Goal: Task Accomplishment & Management: Use online tool/utility

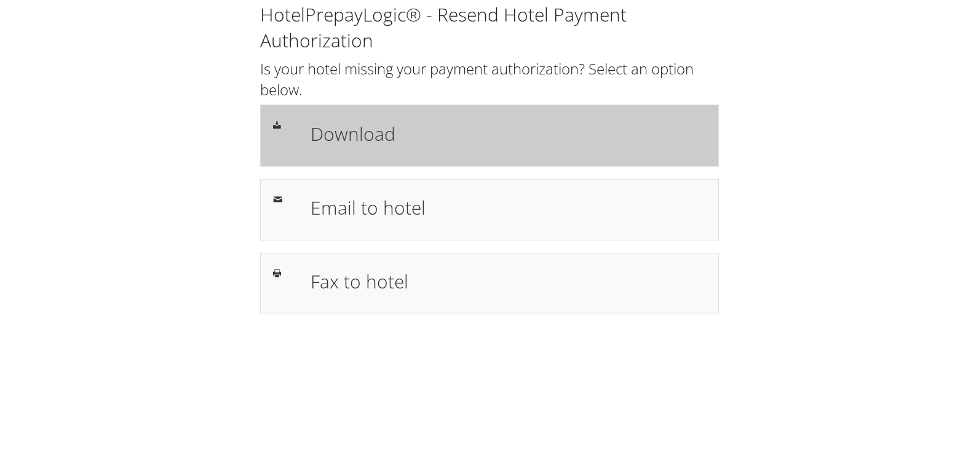
click at [376, 137] on h1 "Download" at bounding box center [507, 134] width 395 height 28
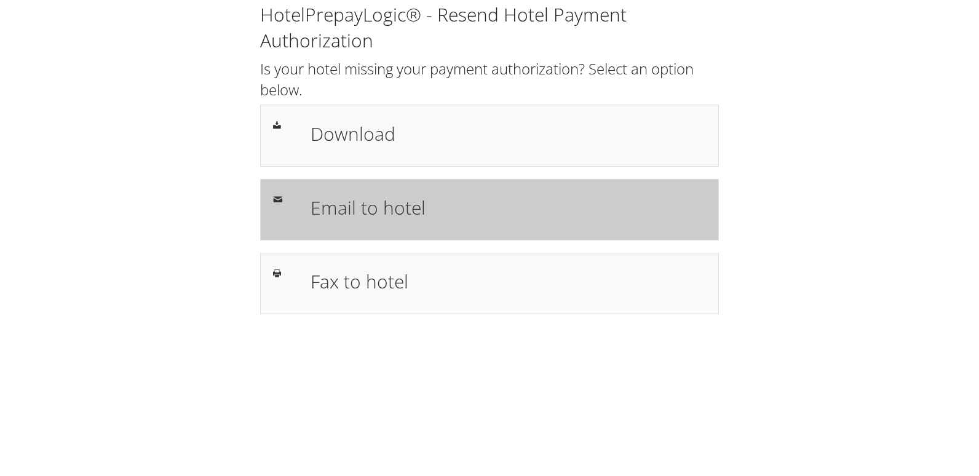
click at [362, 208] on h1 "Email to hotel" at bounding box center [507, 208] width 395 height 28
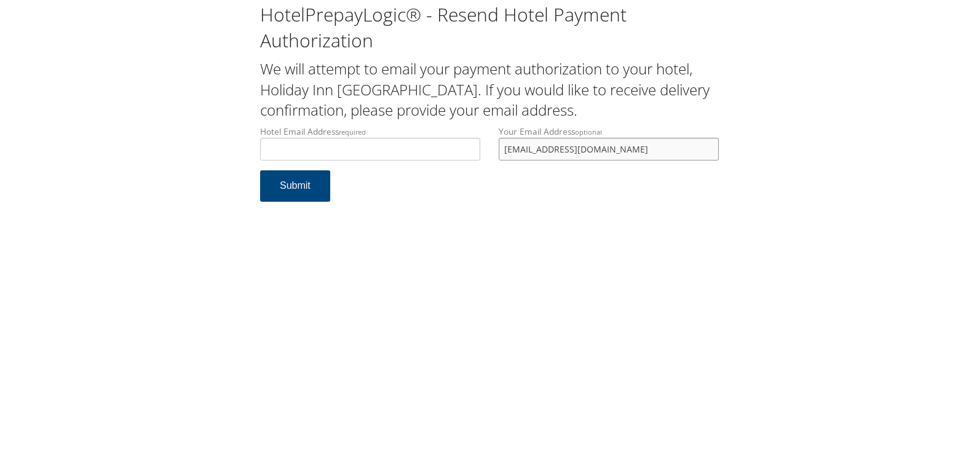
drag, startPoint x: 628, startPoint y: 150, endPoint x: 465, endPoint y: 152, distance: 162.9
click at [465, 152] on div "Hotel Email Address required Hotel email address is required Your Email Address…" at bounding box center [489, 147] width 477 height 45
click at [433, 151] on input "Hotel Email Address required" at bounding box center [370, 149] width 220 height 23
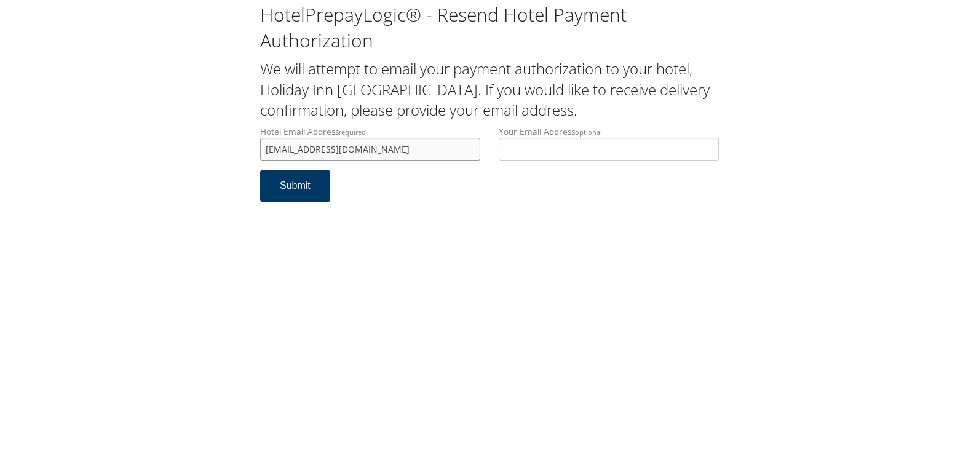
type input "[EMAIL_ADDRESS][DOMAIN_NAME]"
click at [306, 192] on button "Submit" at bounding box center [295, 185] width 70 height 31
drag, startPoint x: 360, startPoint y: 154, endPoint x: 248, endPoint y: 154, distance: 111.3
click at [248, 154] on div "HotelPrepayLogic® - Resend Hotel Payment Authorization We will attempt to email…" at bounding box center [489, 107] width 954 height 214
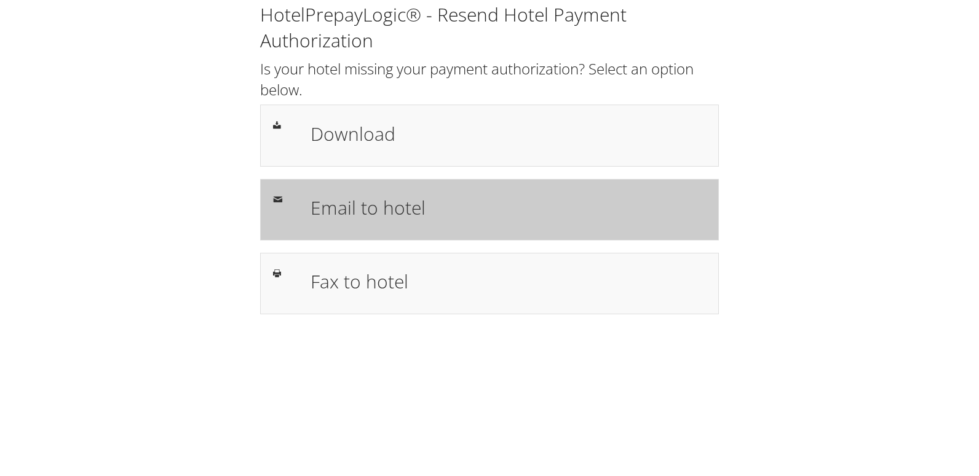
click at [385, 205] on h1 "Email to hotel" at bounding box center [507, 208] width 395 height 28
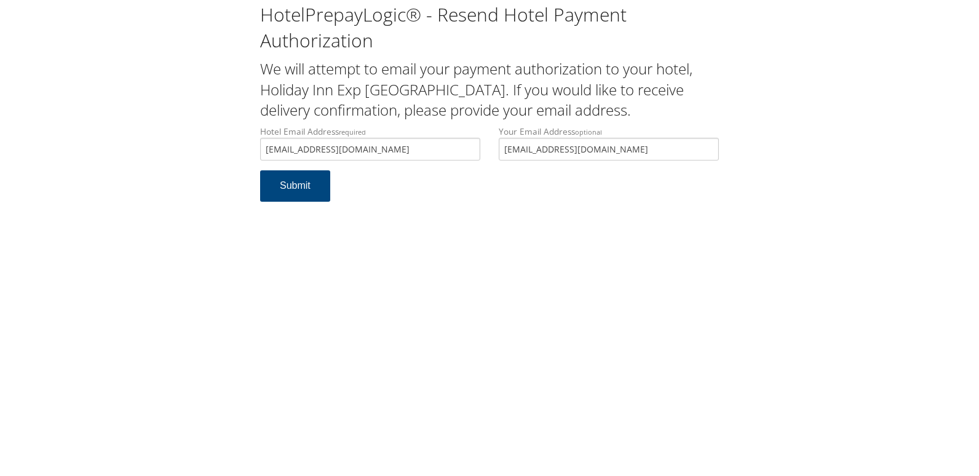
type input "guestservices@hixyubacity.com"
drag, startPoint x: 636, startPoint y: 154, endPoint x: 472, endPoint y: 162, distance: 163.7
click at [472, 162] on div "Hotel Email Address required guestservices@hixyubacity.com Hotel email address …" at bounding box center [489, 147] width 477 height 45
click at [285, 194] on button "Submit" at bounding box center [295, 185] width 70 height 31
drag, startPoint x: 0, startPoint y: 0, endPoint x: 260, endPoint y: 151, distance: 300.8
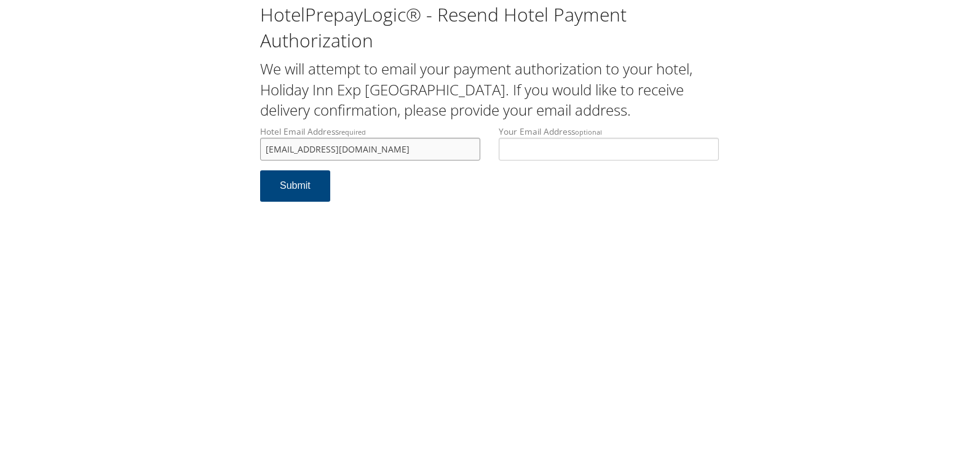
click at [260, 151] on input "[EMAIL_ADDRESS][DOMAIN_NAME]" at bounding box center [370, 149] width 220 height 23
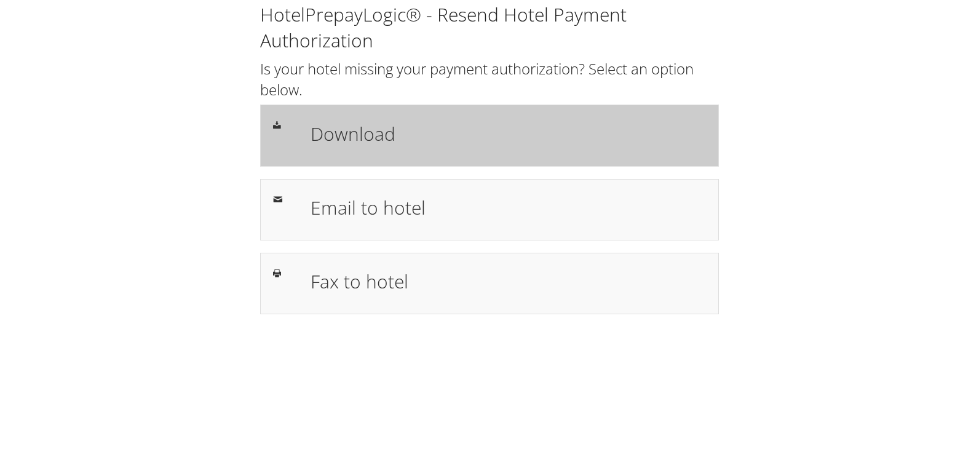
click at [356, 146] on h1 "Download" at bounding box center [507, 134] width 395 height 28
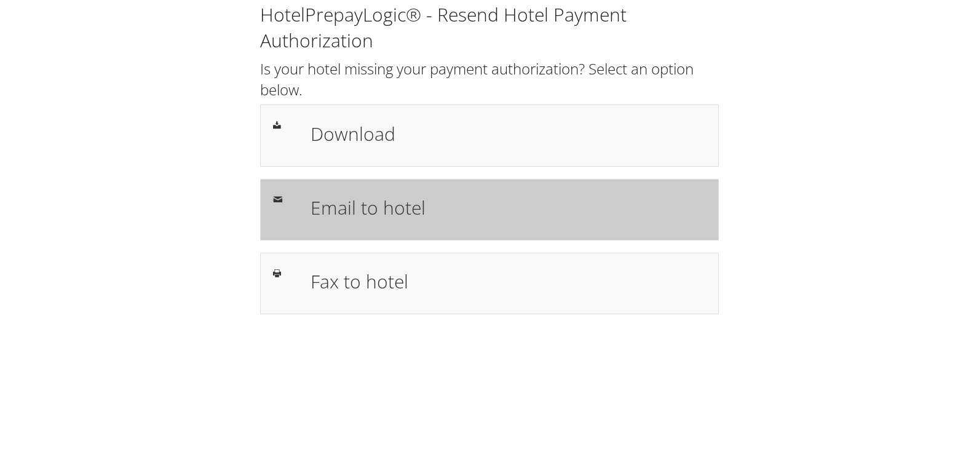
click at [381, 200] on h1 "Email to hotel" at bounding box center [507, 208] width 395 height 28
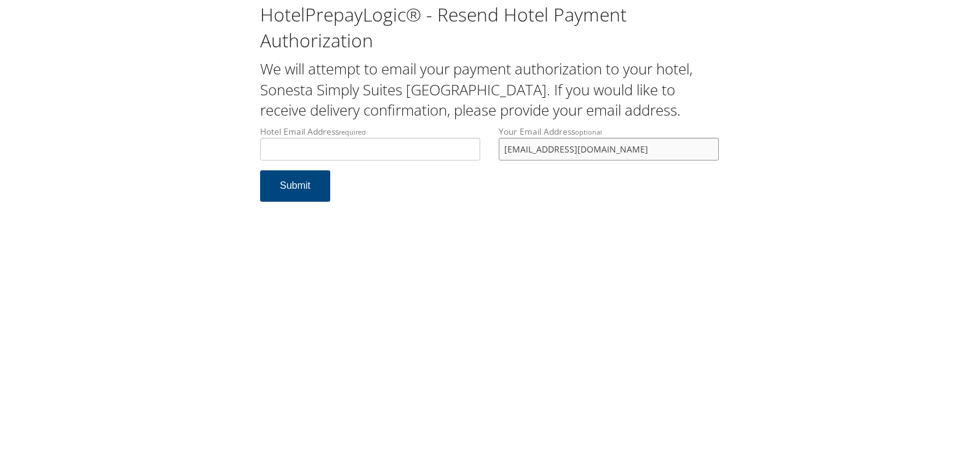
drag, startPoint x: 642, startPoint y: 152, endPoint x: 475, endPoint y: 152, distance: 167.2
click at [475, 152] on div "Hotel Email Address required Hotel email address is required Your Email Address…" at bounding box center [489, 147] width 477 height 45
click at [451, 142] on input "Hotel Email Address required" at bounding box center [370, 149] width 220 height 23
type input "[EMAIL_ADDRESS][DOMAIN_NAME]"
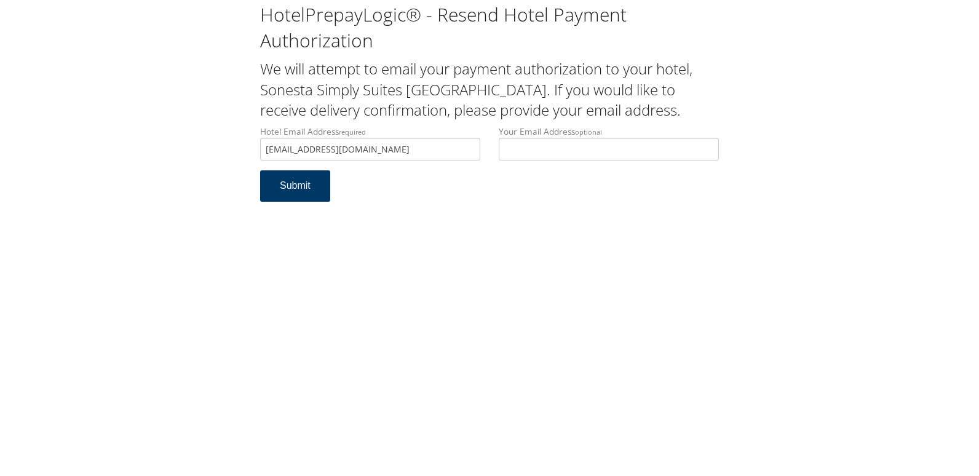
click at [296, 189] on button "Submit" at bounding box center [295, 185] width 70 height 31
drag, startPoint x: 433, startPoint y: 147, endPoint x: 263, endPoint y: 148, distance: 169.7
click at [263, 148] on input "fdrentonsimply@trimarkhospitality.com" at bounding box center [370, 149] width 220 height 23
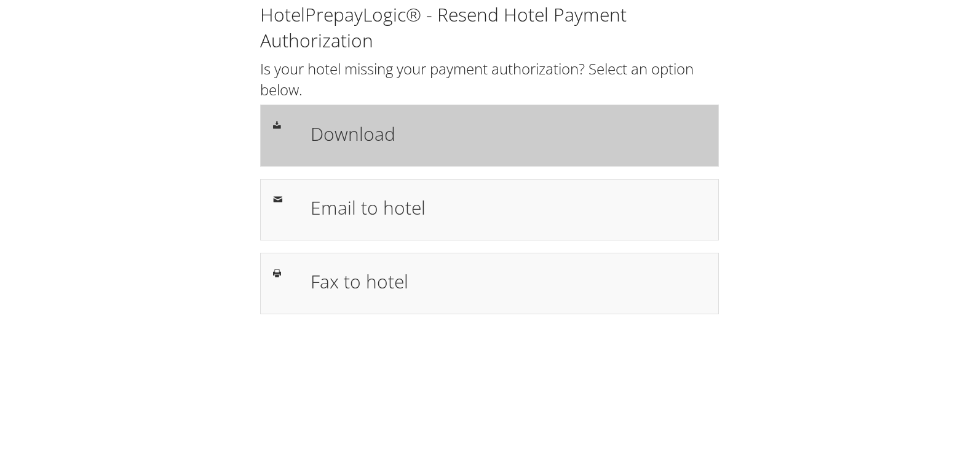
click at [345, 143] on h1 "Download" at bounding box center [507, 134] width 395 height 28
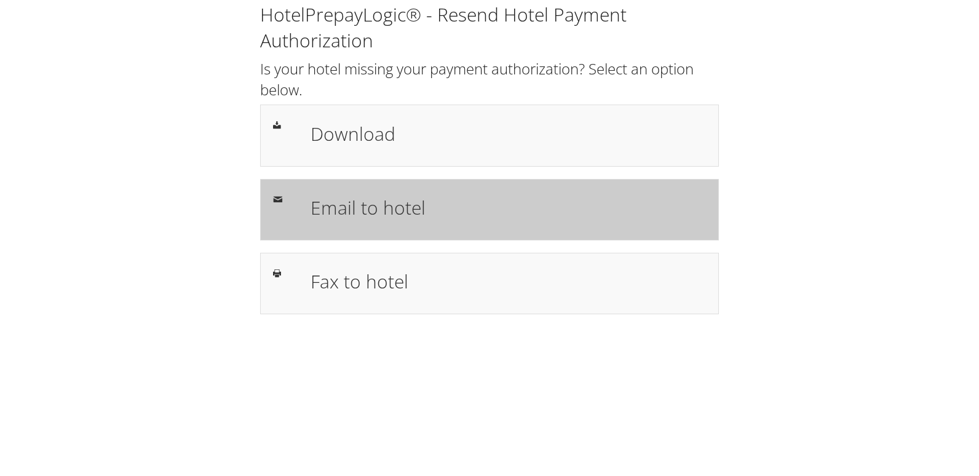
click at [364, 194] on h1 "Email to hotel" at bounding box center [507, 208] width 395 height 28
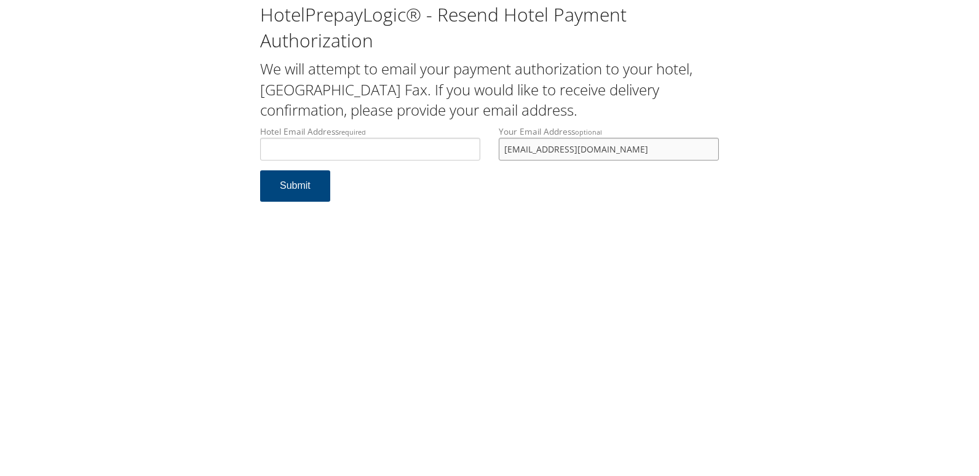
drag, startPoint x: 595, startPoint y: 150, endPoint x: 500, endPoint y: 156, distance: 94.8
click at [500, 156] on input "[EMAIL_ADDRESS][DOMAIN_NAME]" at bounding box center [609, 149] width 220 height 23
click at [400, 135] on label "Hotel Email Address required" at bounding box center [370, 142] width 220 height 35
click at [400, 138] on input "Hotel Email Address required" at bounding box center [370, 149] width 220 height 23
click at [390, 147] on input "Hotel Email Address required" at bounding box center [370, 149] width 220 height 23
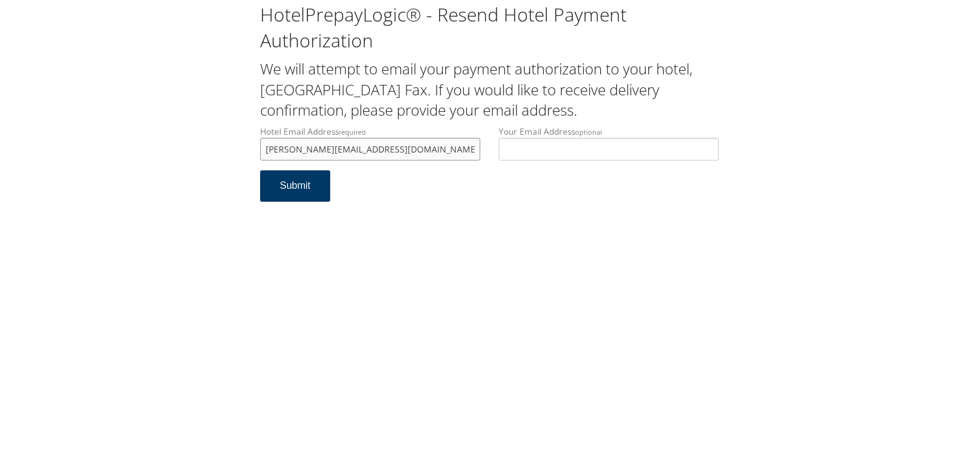
type input "[PERSON_NAME][EMAIL_ADDRESS][DOMAIN_NAME]"
click at [298, 192] on button "Submit" at bounding box center [295, 185] width 70 height 31
drag, startPoint x: 377, startPoint y: 148, endPoint x: 202, endPoint y: 149, distance: 175.2
click at [202, 149] on div "HotelPrepayLogic® - Resend Hotel Payment Authorization We will attempt to email…" at bounding box center [489, 107] width 954 height 214
